Goal: Task Accomplishment & Management: Use online tool/utility

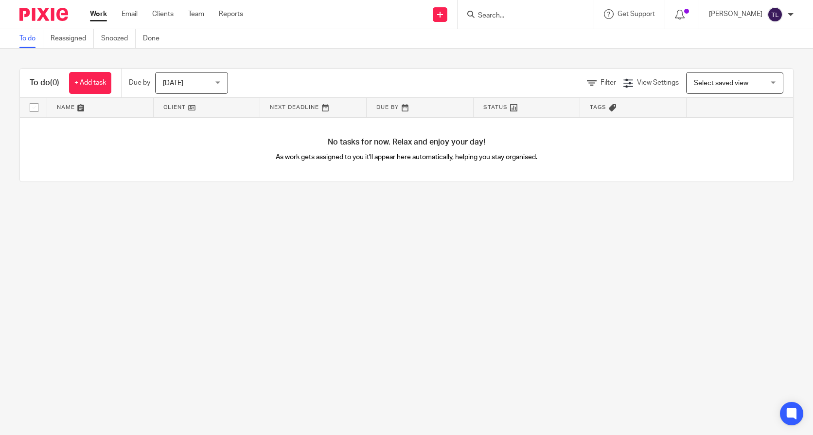
click at [490, 17] on input "Search" at bounding box center [520, 16] width 87 height 9
click at [491, 16] on input "Search" at bounding box center [520, 16] width 87 height 9
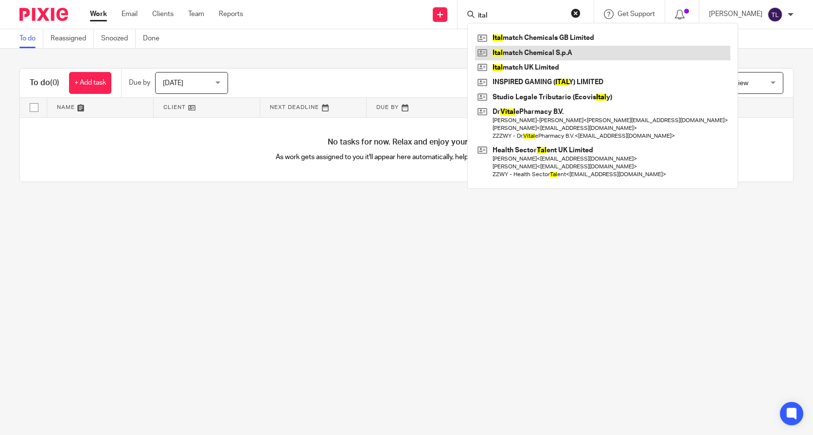
type input "ital"
click at [532, 54] on link at bounding box center [602, 53] width 255 height 15
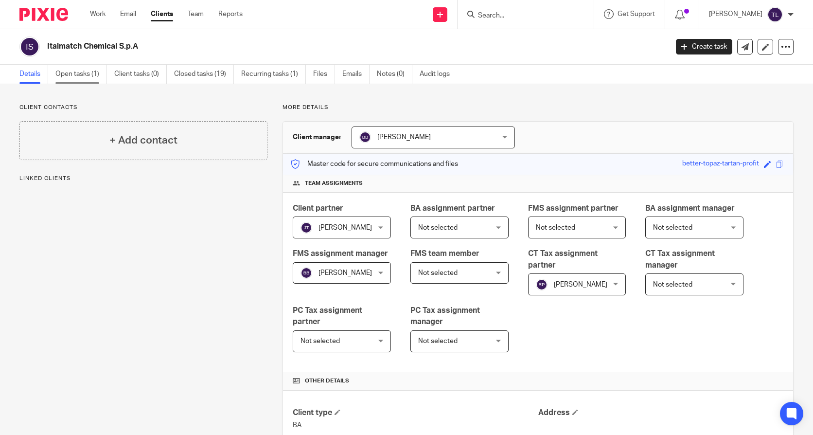
click at [80, 79] on link "Open tasks (1)" at bounding box center [81, 74] width 52 height 19
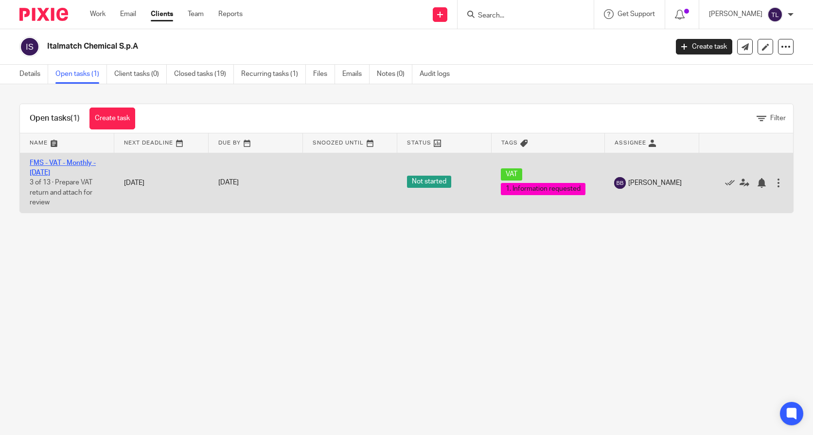
click at [49, 165] on link "FMS - VAT - Monthly - [DATE]" at bounding box center [63, 167] width 66 height 17
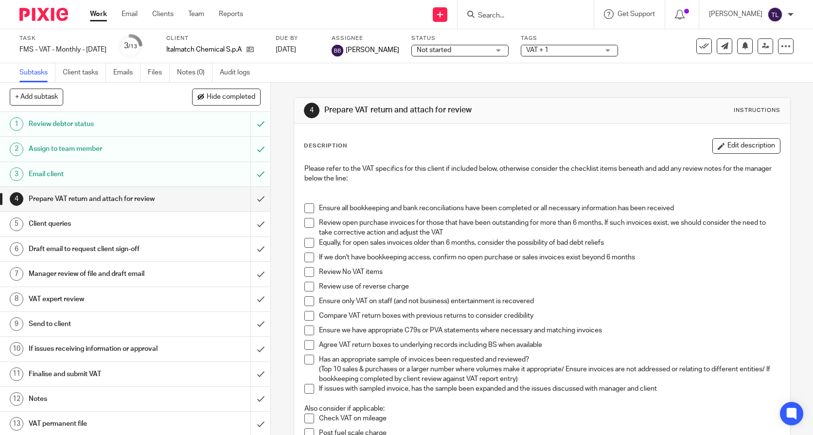
scroll to position [49, 0]
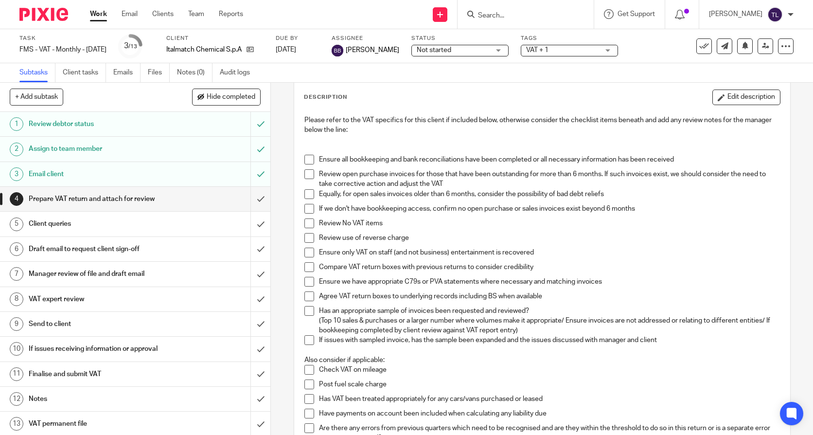
click at [305, 161] on span at bounding box center [309, 160] width 10 height 10
click at [307, 176] on span at bounding box center [309, 174] width 10 height 10
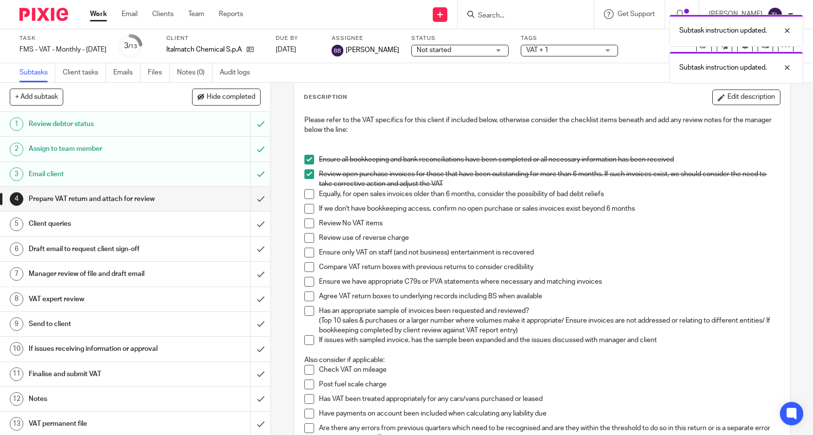
click at [308, 191] on span at bounding box center [309, 194] width 10 height 10
click at [307, 208] on span at bounding box center [309, 209] width 10 height 10
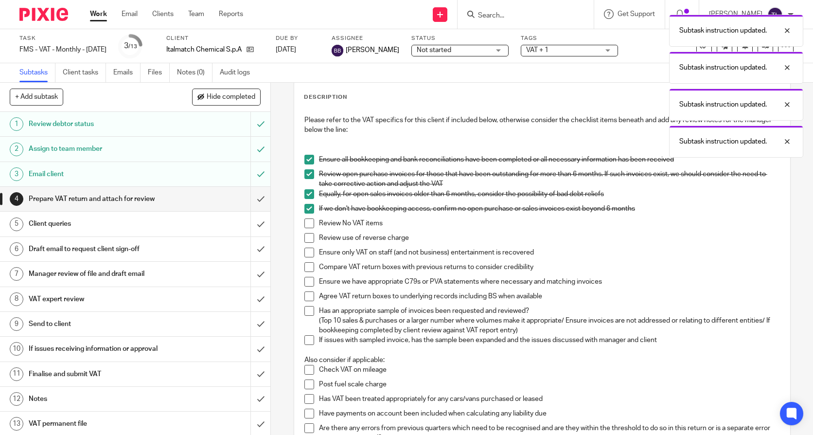
click at [304, 221] on span at bounding box center [309, 223] width 10 height 10
click at [306, 237] on span at bounding box center [309, 238] width 10 height 10
click at [306, 251] on span at bounding box center [309, 252] width 10 height 10
click at [306, 268] on span at bounding box center [309, 267] width 10 height 10
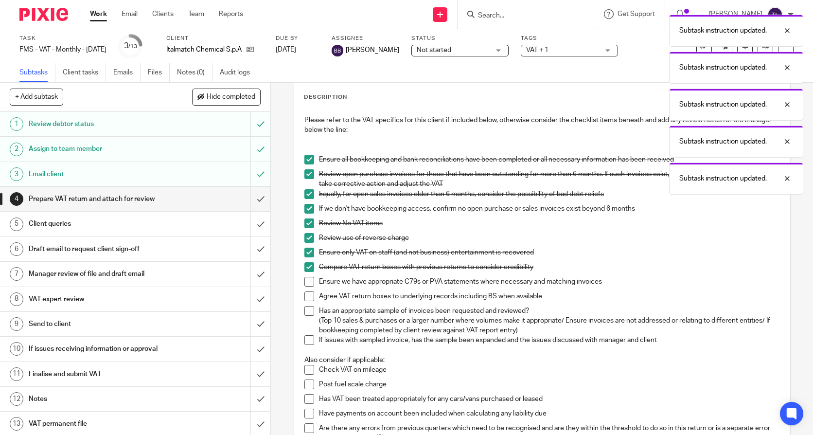
click at [307, 281] on span at bounding box center [309, 282] width 10 height 10
click at [307, 292] on span at bounding box center [309, 296] width 10 height 10
click at [304, 306] on span at bounding box center [309, 311] width 10 height 10
click at [304, 337] on span at bounding box center [309, 340] width 10 height 10
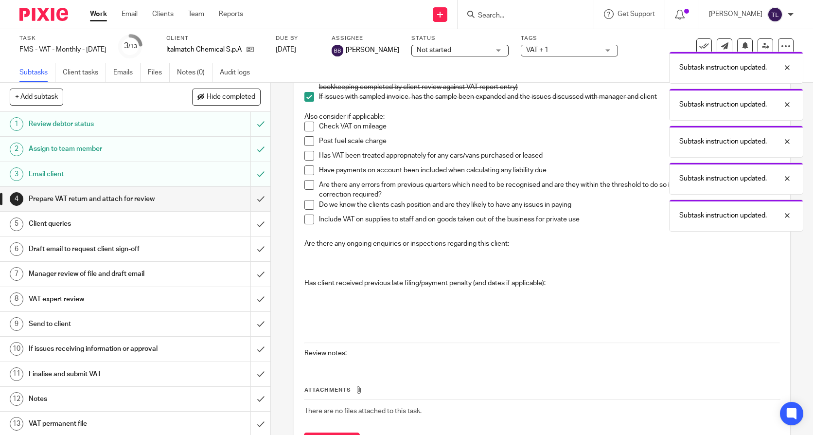
scroll to position [340, 0]
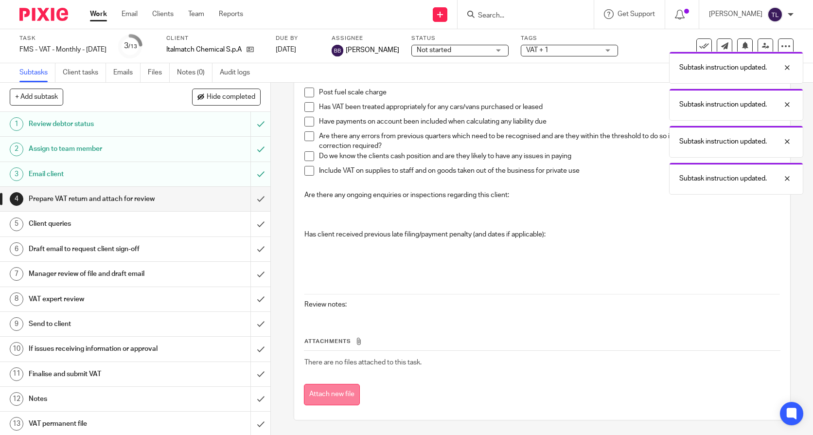
click at [336, 401] on button "Attach new file" at bounding box center [332, 394] width 56 height 22
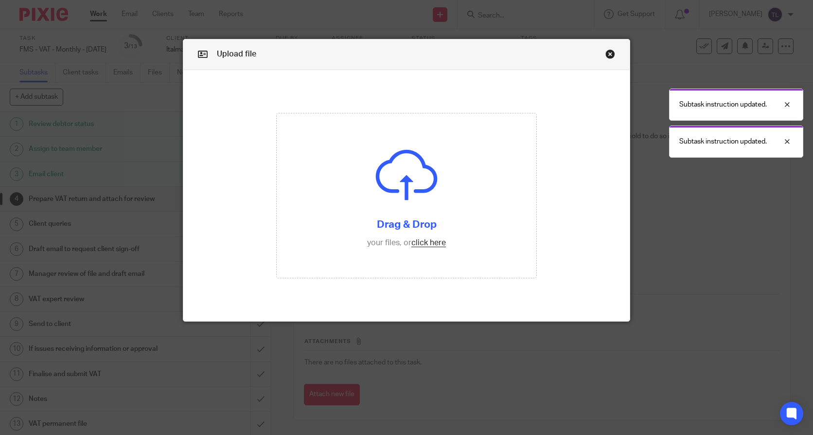
click at [496, 306] on form "Drag & Drop your files, or click here Files uploading..." at bounding box center [406, 195] width 446 height 251
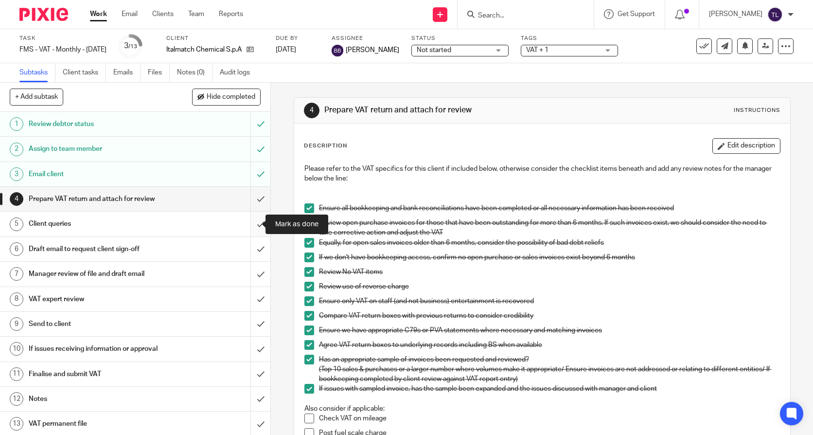
click at [249, 221] on input "submit" at bounding box center [135, 223] width 270 height 24
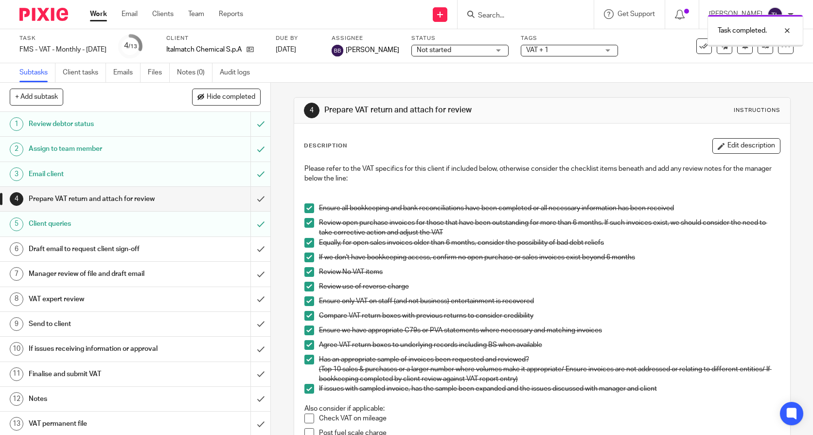
click at [170, 225] on div "Client queries" at bounding box center [135, 223] width 212 height 15
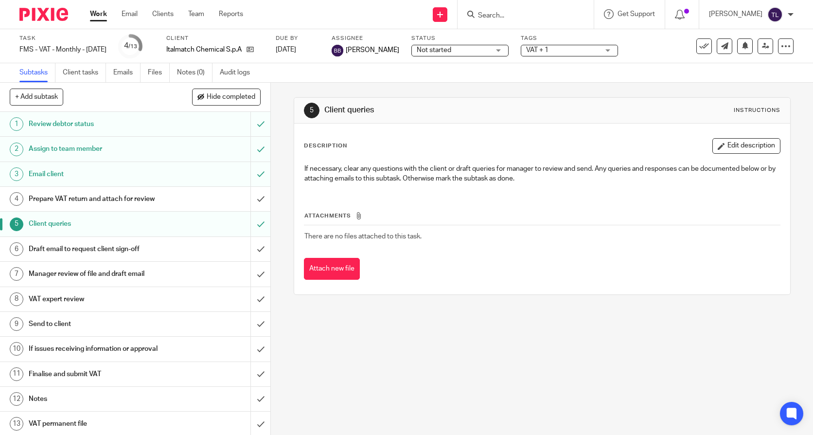
click at [168, 250] on div "Draft email to request client sign-off" at bounding box center [135, 249] width 212 height 15
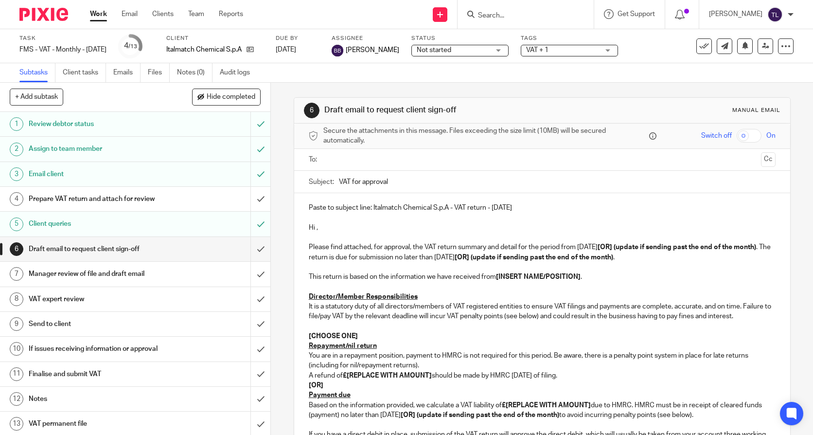
click at [172, 194] on div "Prepare VAT return and attach for review" at bounding box center [135, 199] width 212 height 15
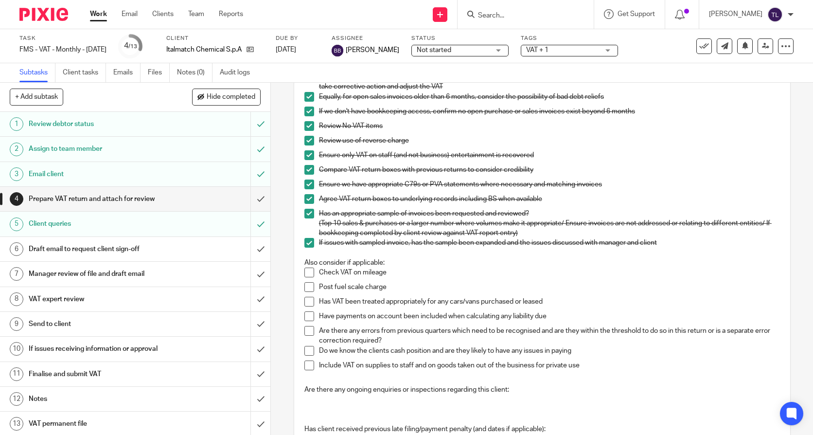
scroll to position [49, 0]
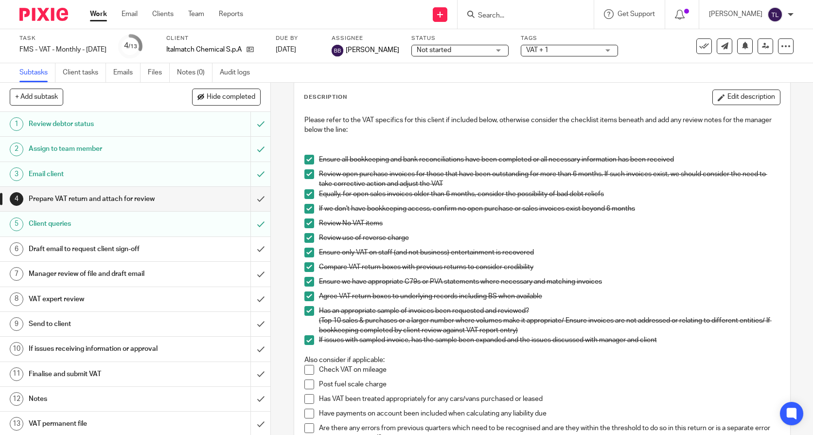
click at [306, 249] on span at bounding box center [309, 252] width 10 height 10
click at [304, 210] on span at bounding box center [309, 209] width 10 height 10
click at [304, 292] on span at bounding box center [309, 296] width 10 height 10
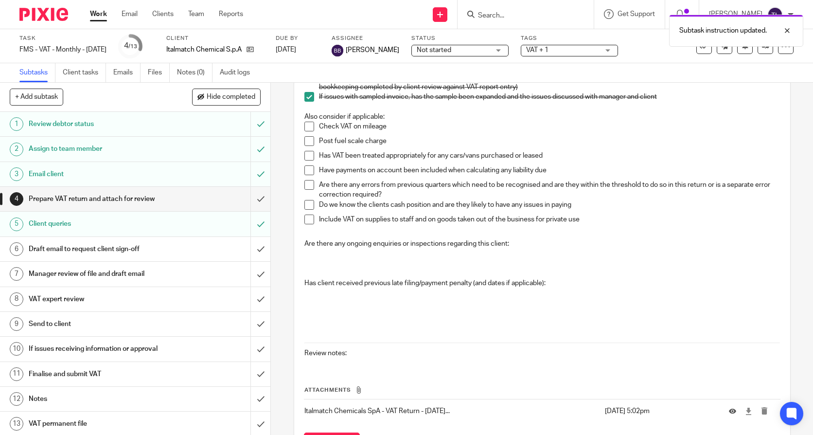
scroll to position [340, 0]
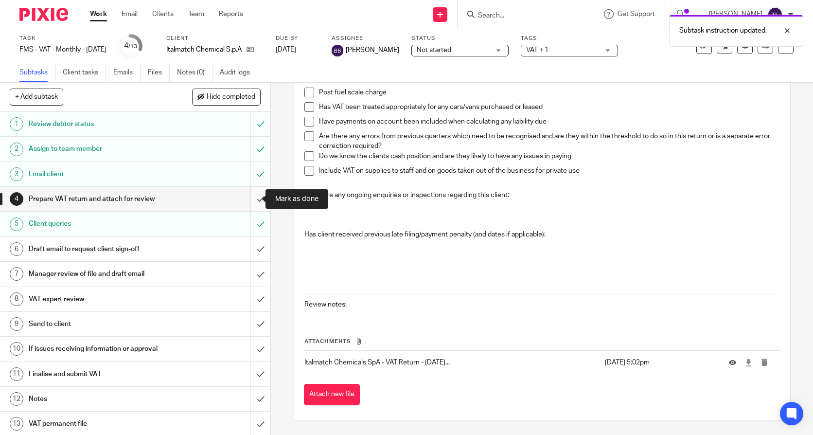
click at [254, 195] on input "submit" at bounding box center [135, 199] width 270 height 24
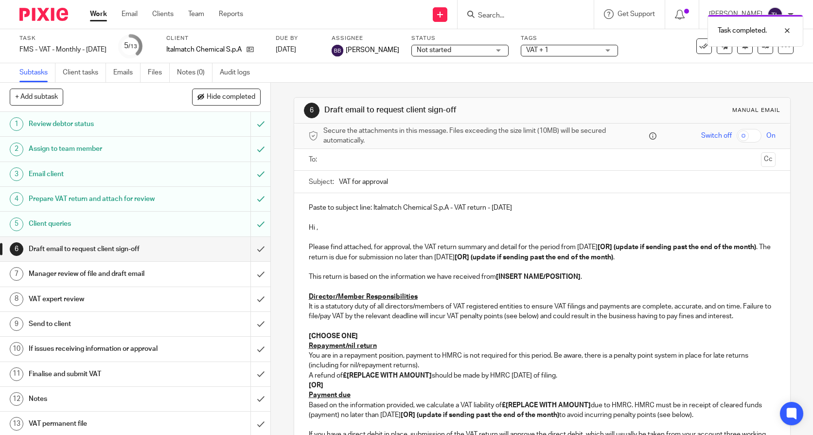
click at [313, 229] on p "Hi ," at bounding box center [542, 228] width 467 height 10
click at [314, 230] on p "Hi ," at bounding box center [542, 228] width 467 height 10
click at [315, 228] on p "Hi ," at bounding box center [542, 228] width 467 height 10
drag, startPoint x: 616, startPoint y: 246, endPoint x: 373, endPoint y: 263, distance: 244.1
click at [330, 255] on p "Please find attached, for approval, the VAT return summary and detail for the p…" at bounding box center [542, 252] width 467 height 20
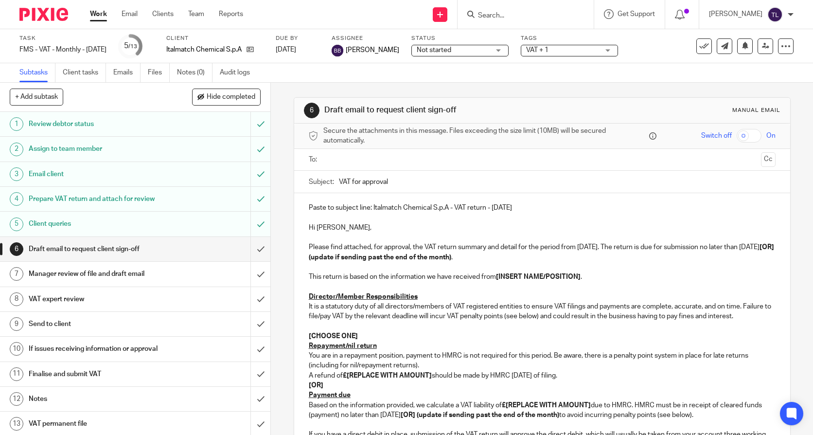
click at [342, 258] on p "Please find attached, for approval, the VAT return summary and detail for the p…" at bounding box center [542, 252] width 467 height 20
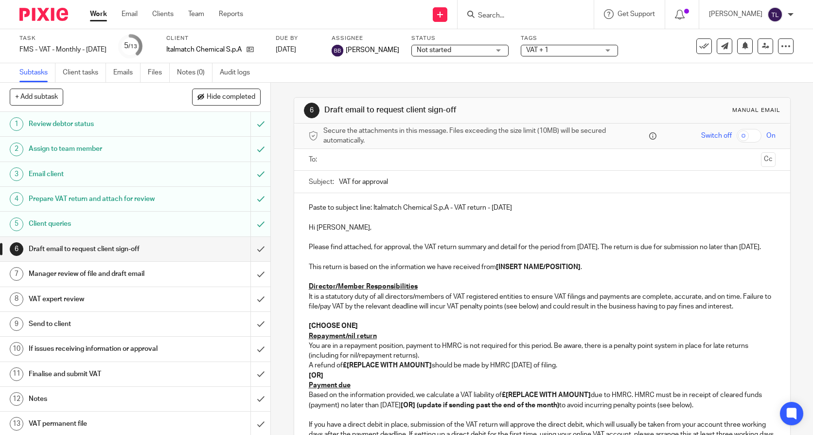
click at [496, 270] on strong "[INSERT NAME/POSITION]" at bounding box center [538, 266] width 85 height 7
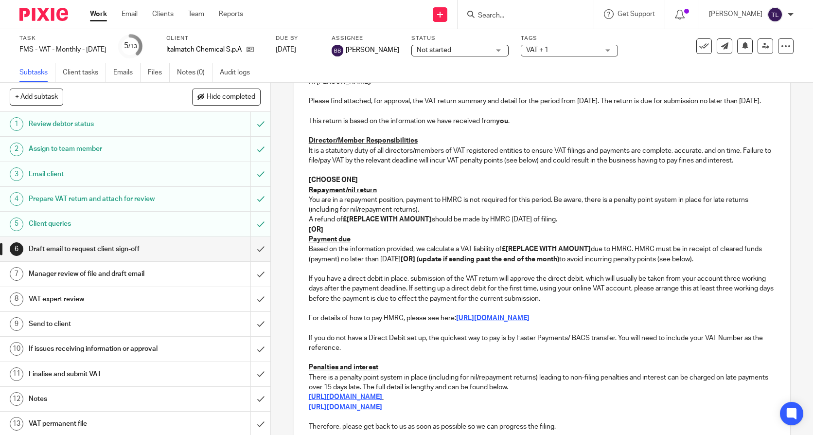
scroll to position [194, 0]
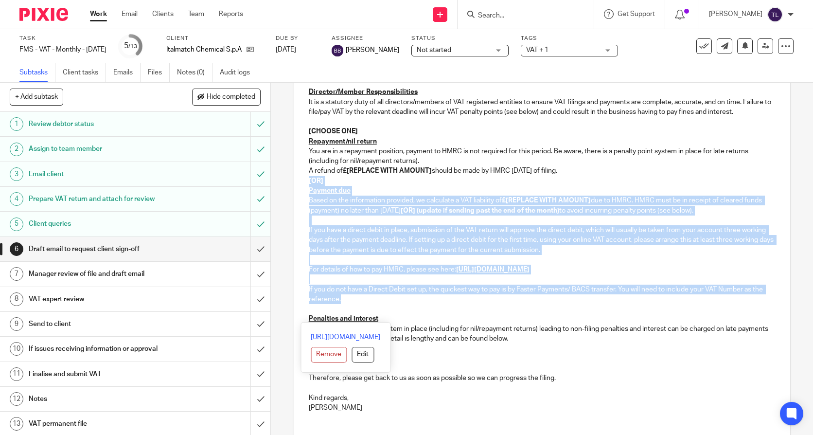
drag, startPoint x: 310, startPoint y: 206, endPoint x: 361, endPoint y: 320, distance: 125.1
click at [361, 320] on div "Paste to subject line: Italmatch Chemical S.p.A - VAT return - August 2024 Hi P…" at bounding box center [542, 209] width 496 height 421
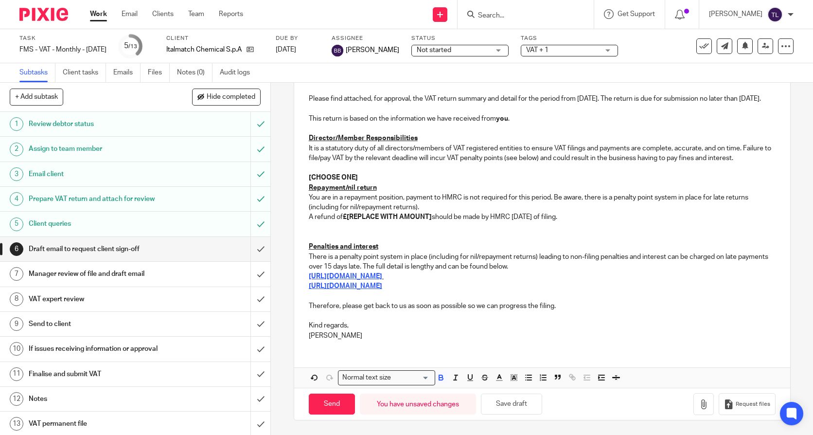
click at [329, 176] on strong "[CHOOSE ONE]" at bounding box center [333, 177] width 49 height 7
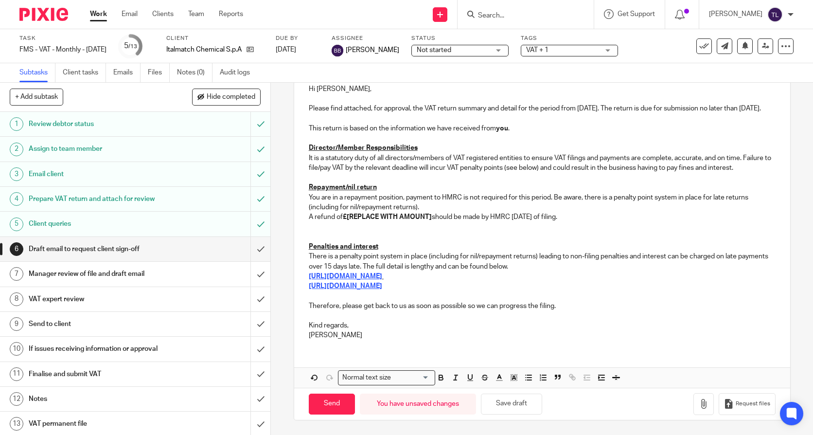
scroll to position [73, 0]
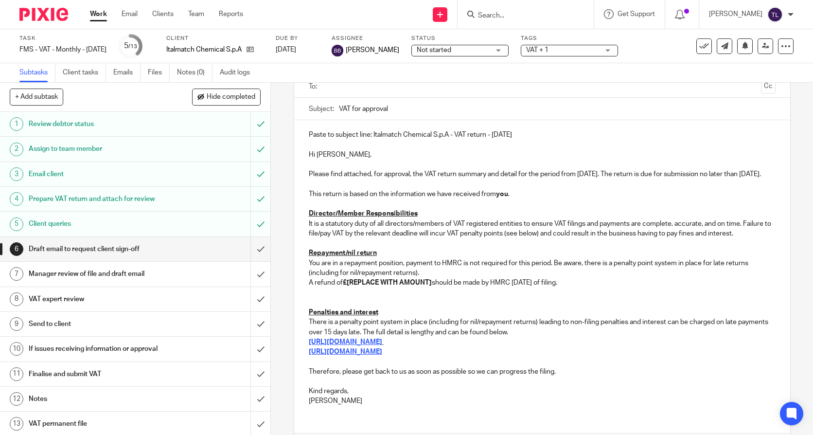
click at [345, 286] on strong "£[REPLACE WITH AMOUNT]" at bounding box center [387, 282] width 89 height 7
drag, startPoint x: 347, startPoint y: 303, endPoint x: 374, endPoint y: 303, distance: 27.7
click at [374, 287] on p "A refund of £ 13,919.46 should be made by HMRC within 6 weeks of filing." at bounding box center [542, 283] width 467 height 10
click at [399, 287] on p "A refund of £13,919.46 should be made by HMRC within 6 weeks of filing." at bounding box center [542, 283] width 467 height 10
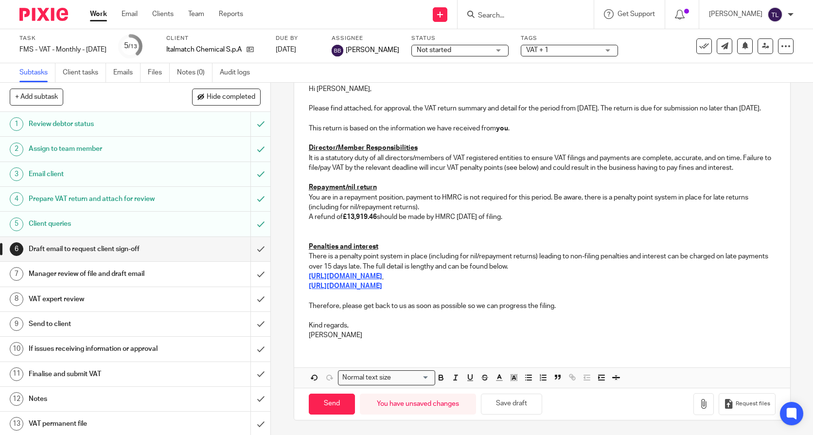
click at [325, 335] on p "Thomas" at bounding box center [542, 335] width 467 height 10
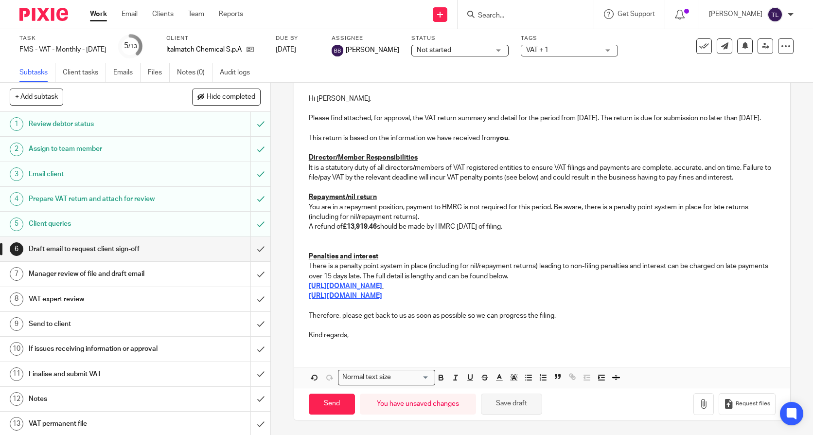
click at [506, 399] on button "Save draft" at bounding box center [511, 403] width 61 height 21
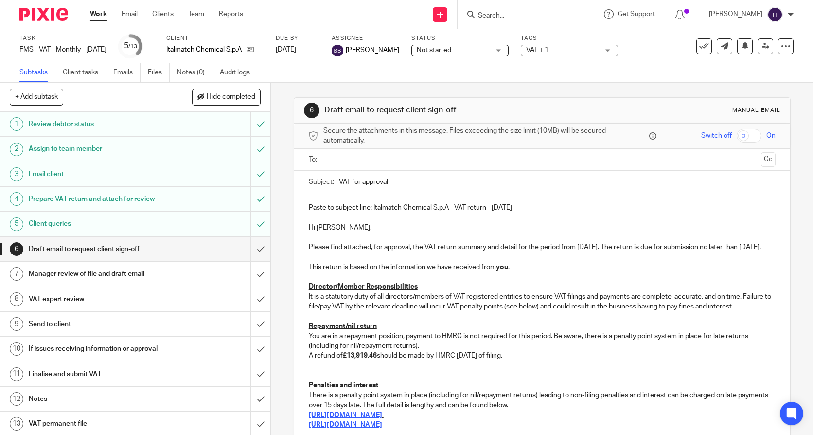
click at [508, 252] on p "Please find attached, for approval, the VAT return summary and detail for the p…" at bounding box center [542, 247] width 467 height 10
click at [251, 243] on input "submit" at bounding box center [135, 249] width 270 height 24
